Goal: Participate in discussion: Engage in conversation with other users on a specific topic

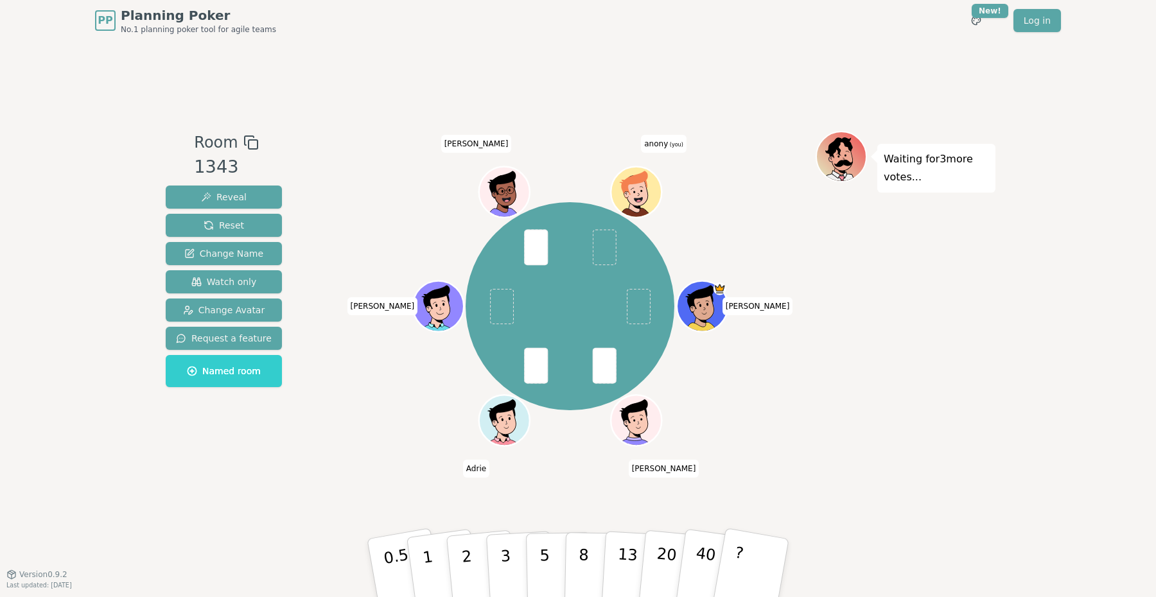
click at [324, 291] on div "Nguyen Andrey Adrie Olga Mahipal anony (you)" at bounding box center [569, 306] width 491 height 304
click at [218, 275] on span "Watch only" at bounding box center [223, 281] width 65 height 13
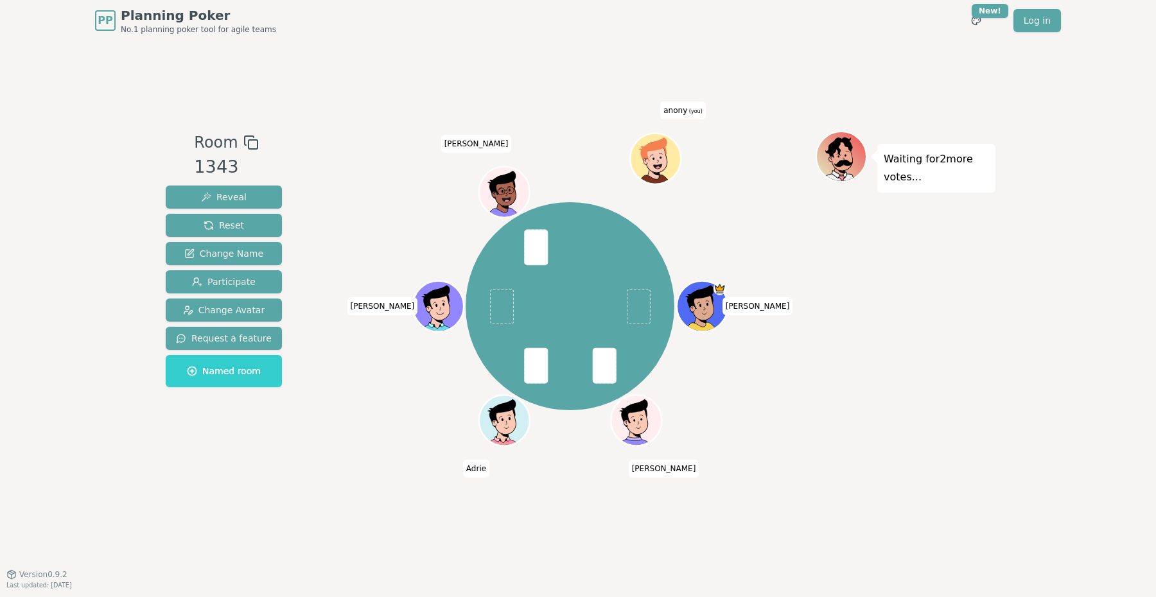
click at [537, 99] on div "Room 1343 Reveal Reset Change Name Participate Change Avatar Request a feature …" at bounding box center [577, 307] width 835 height 533
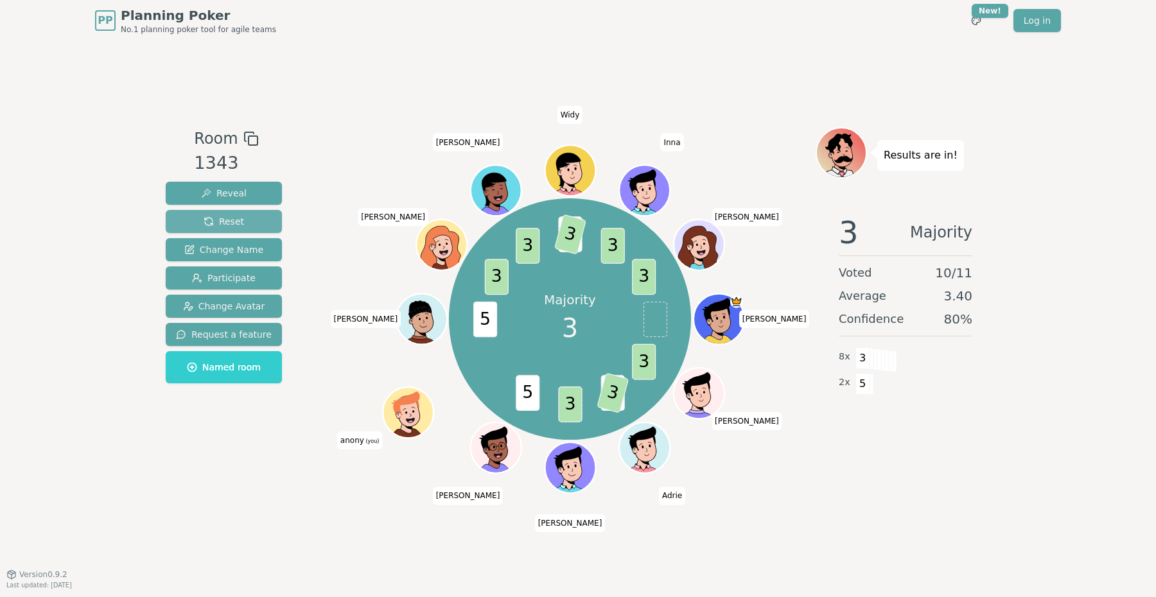
click at [254, 218] on button "Reset" at bounding box center [224, 221] width 116 height 23
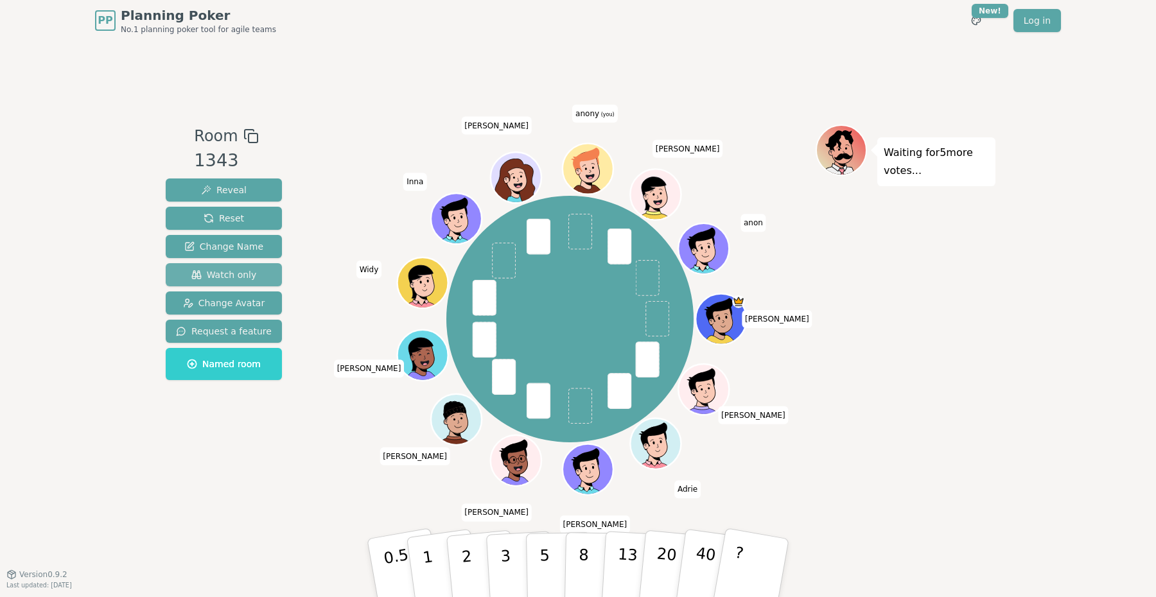
click at [238, 278] on span "Watch only" at bounding box center [223, 274] width 65 height 13
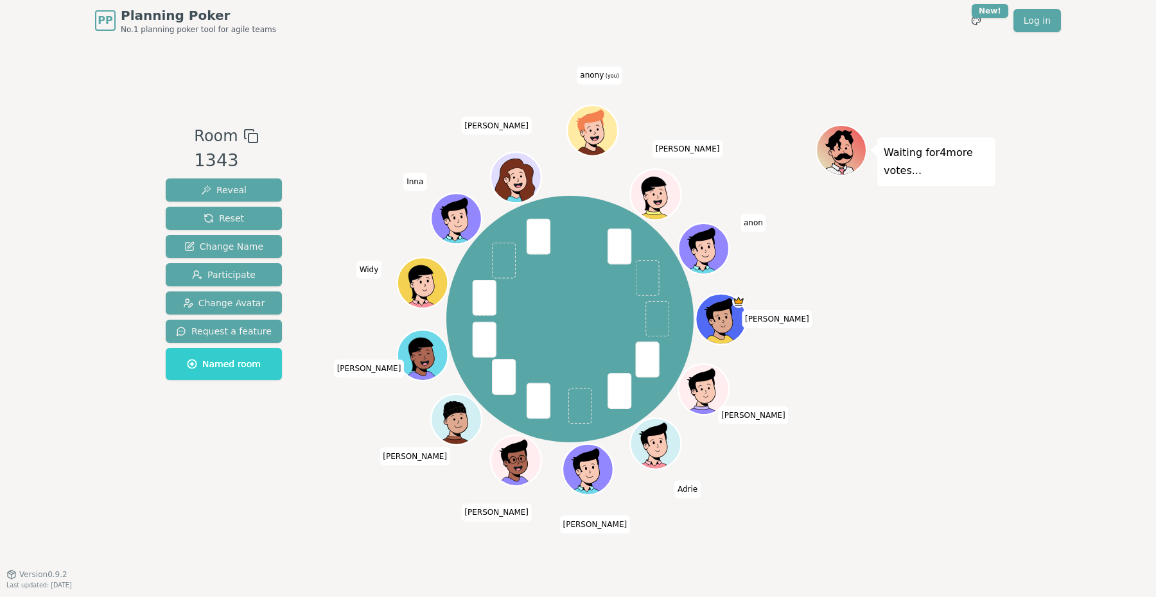
click at [857, 345] on div "Waiting for 4 more votes..." at bounding box center [905, 308] width 180 height 367
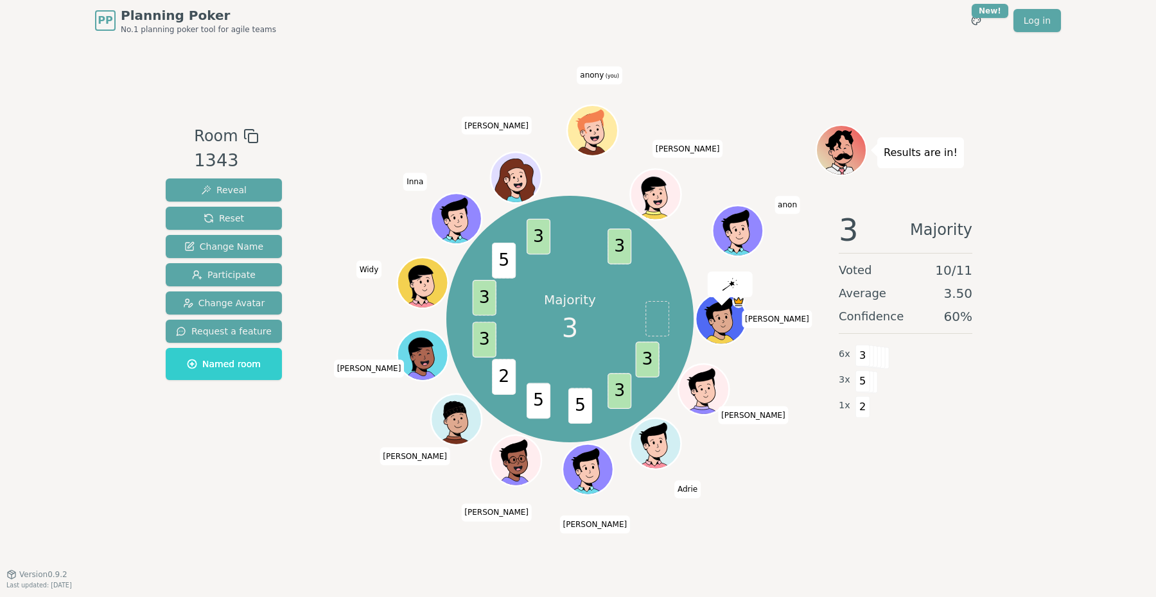
click at [862, 404] on span "2" at bounding box center [862, 407] width 15 height 22
click at [999, 467] on div "PP Planning Poker No.1 planning poker tool for agile teams Toggle theme New! Lo…" at bounding box center [578, 298] width 1156 height 597
drag, startPoint x: 467, startPoint y: 507, endPoint x: 575, endPoint y: 510, distance: 107.9
click at [575, 511] on div "Room 1343 Reveal Reset Change Name Participate Change Avatar Request a feature …" at bounding box center [577, 307] width 835 height 533
click at [575, 510] on div "Room 1343 Reveal Reset Change Name Participate Change Avatar Request a feature …" at bounding box center [577, 307] width 835 height 533
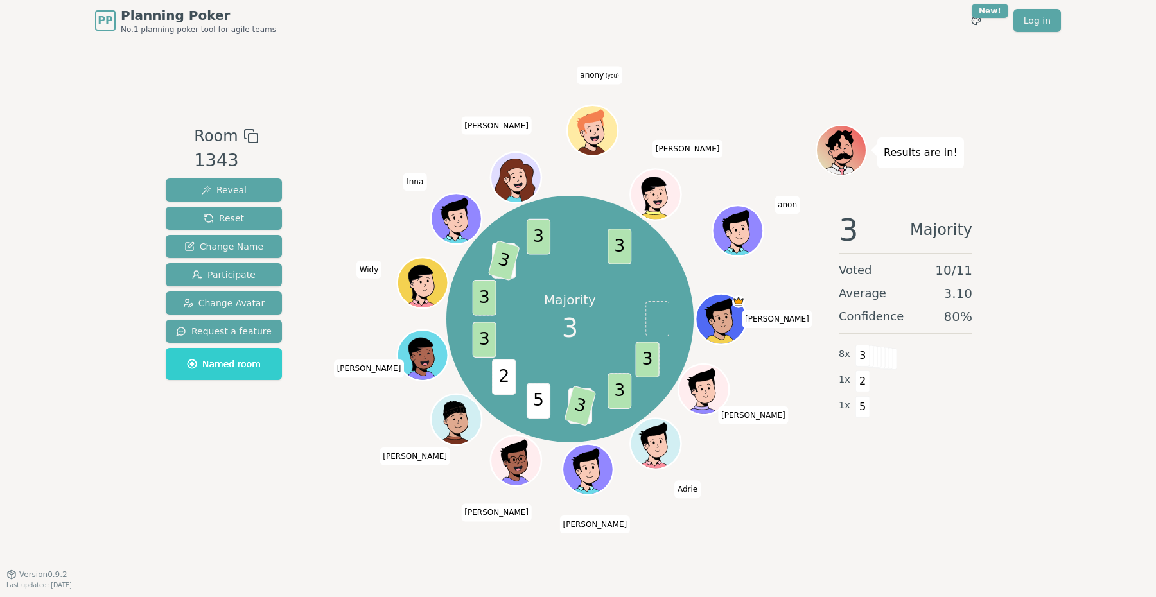
drag, startPoint x: 632, startPoint y: 530, endPoint x: 489, endPoint y: 501, distance: 146.2
click at [480, 487] on div "Room 1343 Reveal Reset Change Name Participate Change Avatar Request a feature …" at bounding box center [577, 307] width 835 height 533
click at [497, 514] on span "[PERSON_NAME]" at bounding box center [496, 512] width 71 height 18
click at [453, 515] on div "Room 1343 Reveal Reset Change Name Participate Change Avatar Request a feature …" at bounding box center [577, 307] width 835 height 533
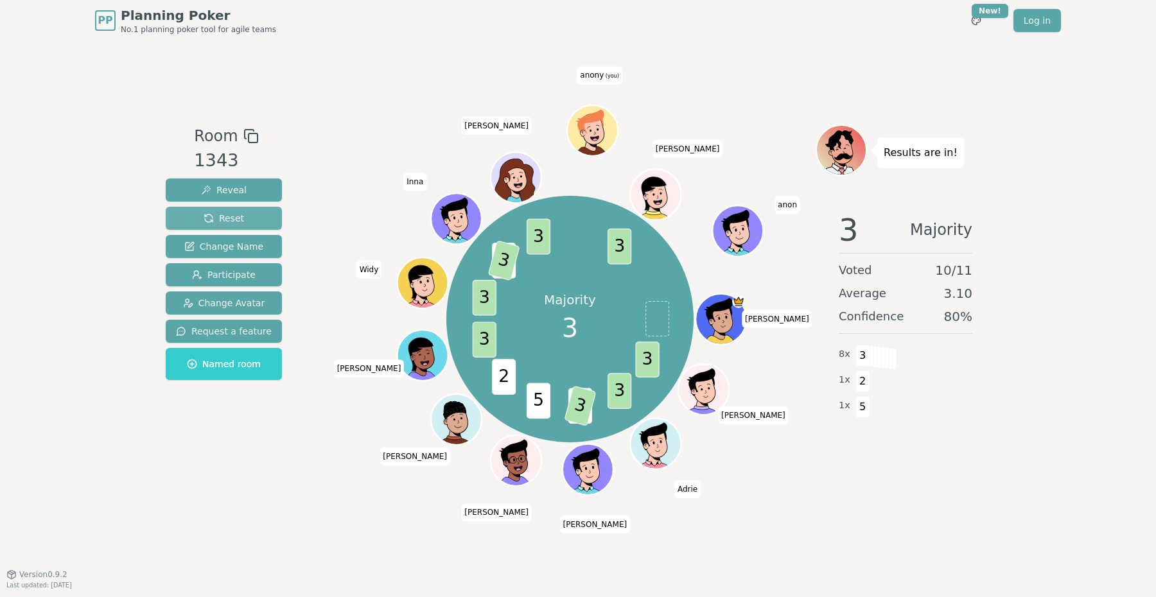
click at [248, 222] on button "Reset" at bounding box center [224, 218] width 116 height 23
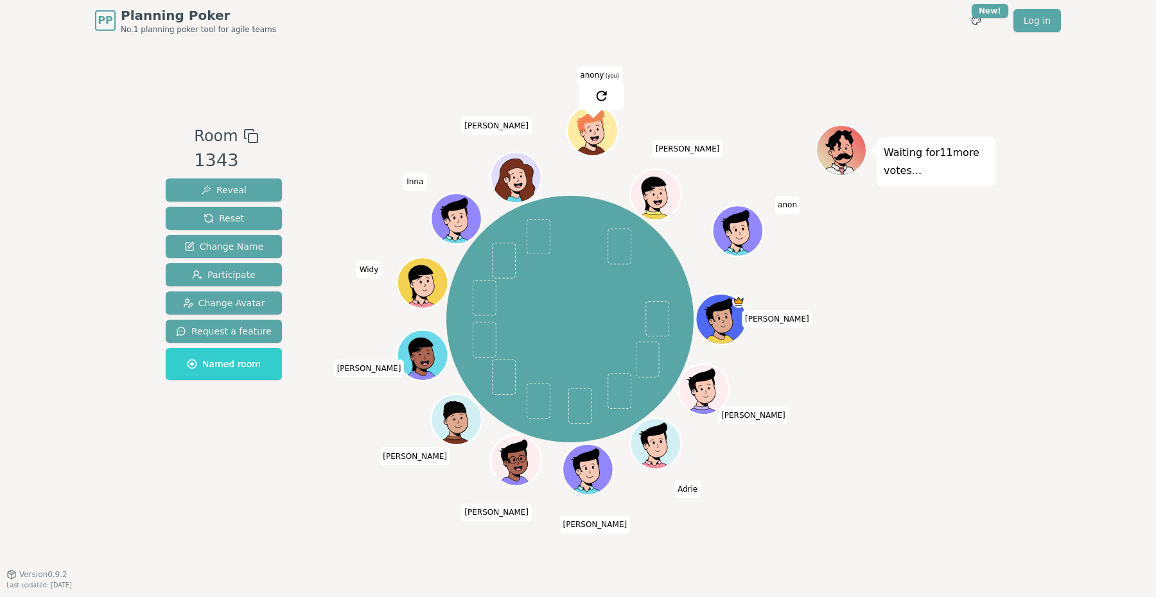
click at [743, 91] on div "Room 1343 Reveal Reset Change Name Participate Change Avatar Request a feature …" at bounding box center [577, 307] width 835 height 533
